Goal: Communication & Community: Answer question/provide support

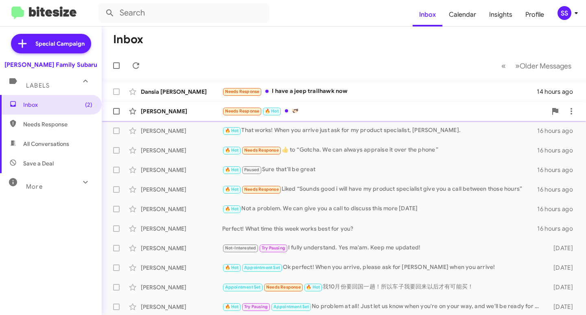
click at [322, 102] on span "[PERSON_NAME] Needs Response 🔥 Hot 🫱🏻‍🫲🏿 [DATE] Follow Up ?" at bounding box center [344, 111] width 484 height 20
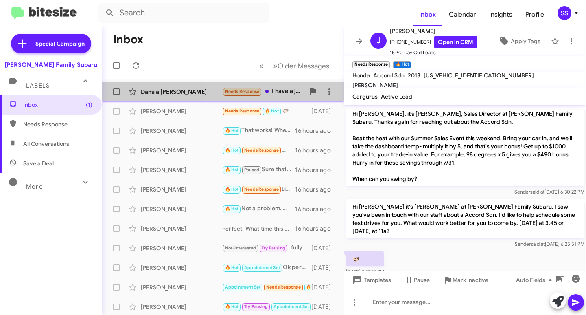
click at [277, 87] on div "Needs Response I have a jeep trailhawk now" at bounding box center [263, 91] width 83 height 9
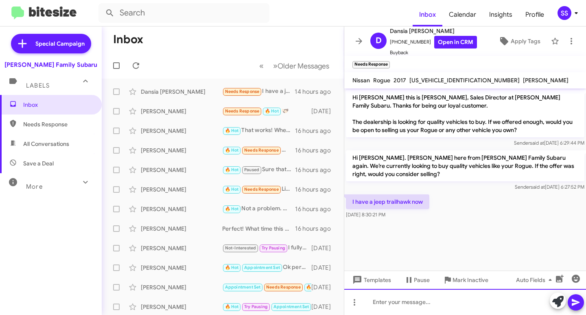
click at [401, 309] on div at bounding box center [465, 301] width 242 height 26
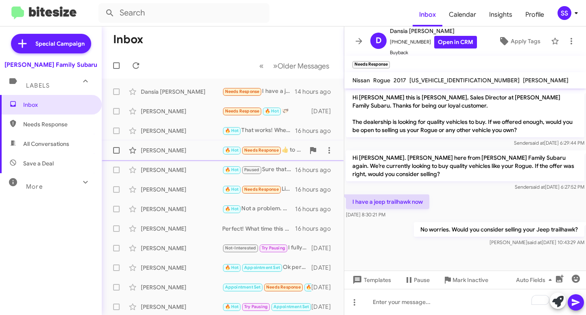
click at [176, 142] on div "[PERSON_NAME] 🔥 Hot Needs Response ​👍​ to “ [PERSON_NAME]. We can always apprai…" at bounding box center [222, 150] width 229 height 16
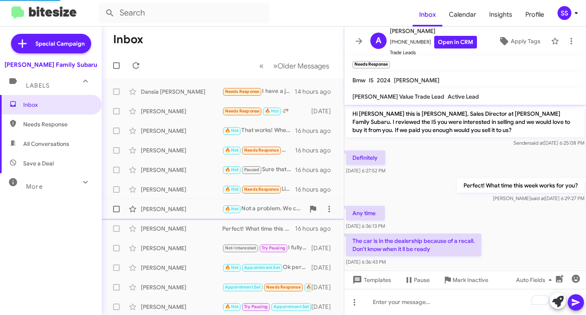
scroll to position [126, 0]
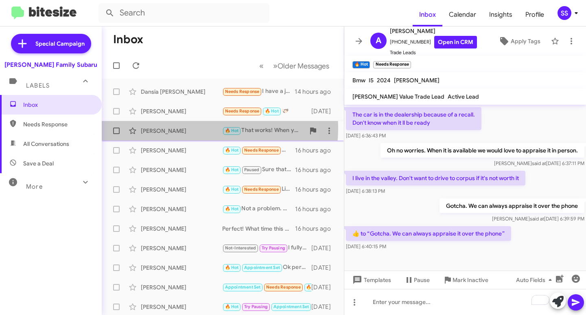
click at [173, 128] on div "[PERSON_NAME]" at bounding box center [181, 131] width 81 height 8
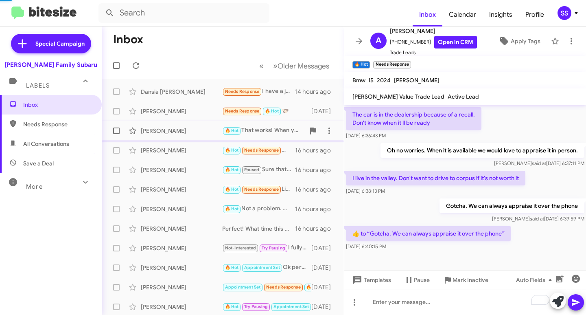
scroll to position [53, 0]
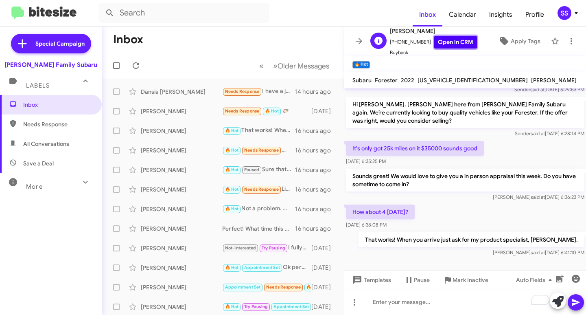
click at [453, 45] on link "Open in CRM" at bounding box center [455, 42] width 43 height 13
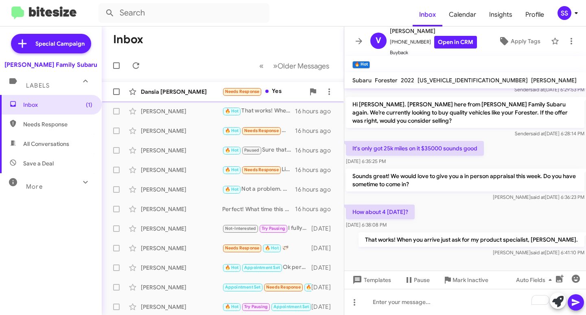
click at [188, 87] on div "Dansia [PERSON_NAME] Needs Response Yes 2 minutes ago" at bounding box center [222, 91] width 229 height 16
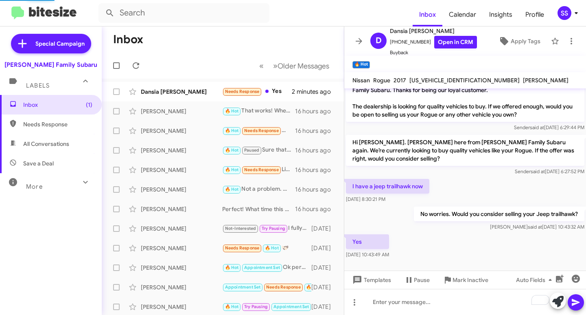
scroll to position [15, 0]
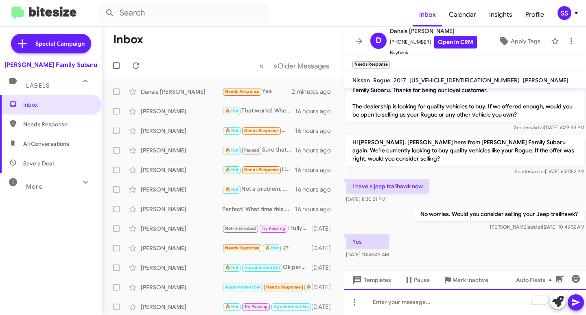
click at [391, 304] on div "To enrich screen reader interactions, please activate Accessibility in Grammarl…" at bounding box center [465, 301] width 242 height 26
